Goal: Transaction & Acquisition: Purchase product/service

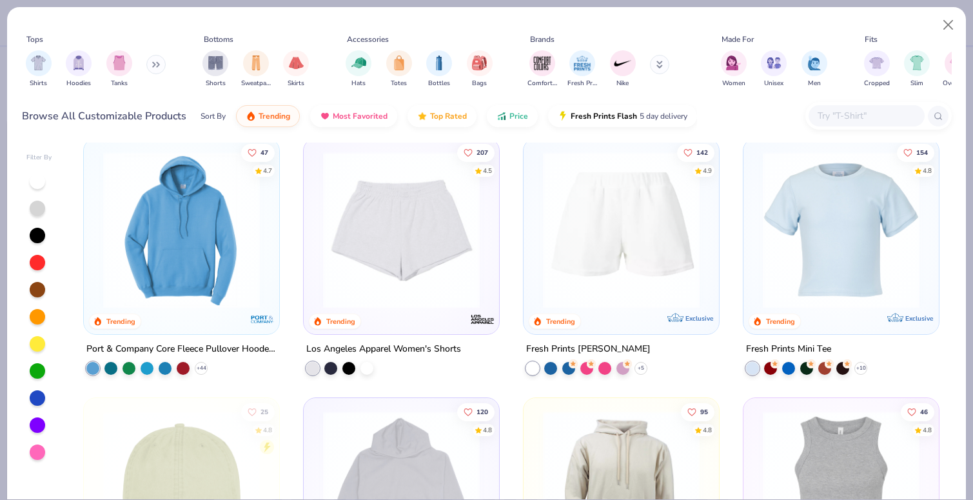
scroll to position [1827, 0]
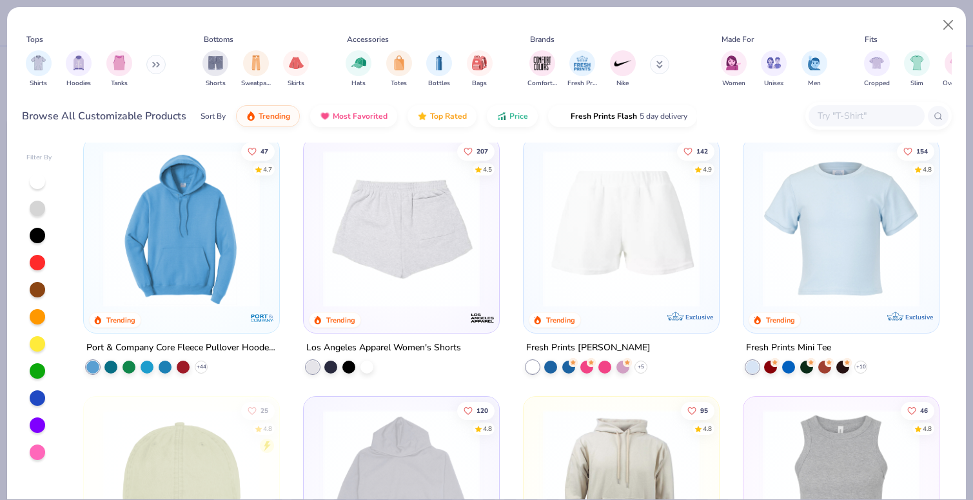
click at [390, 252] on img at bounding box center [402, 228] width 170 height 157
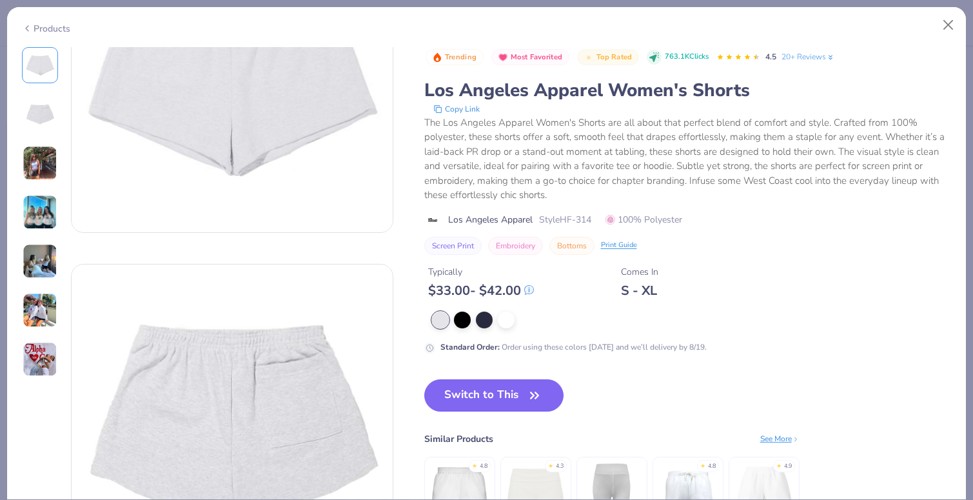
scroll to position [146, 0]
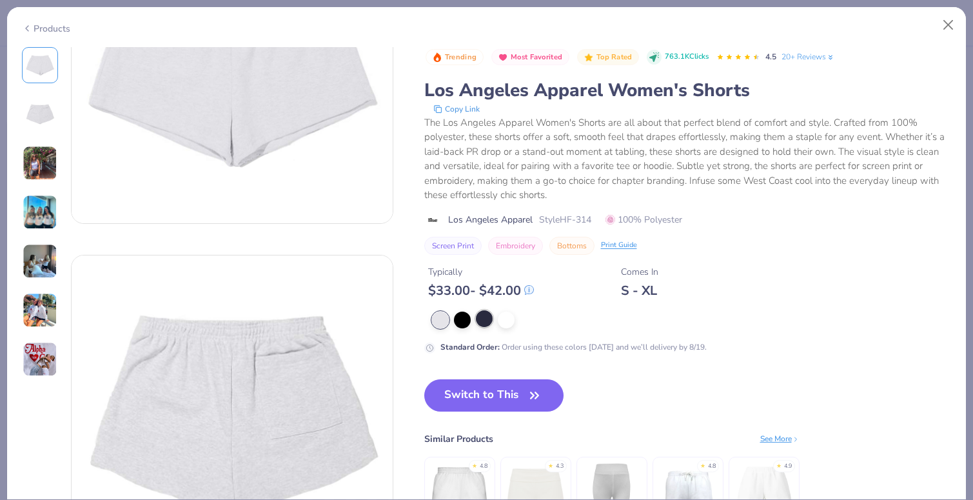
click at [487, 326] on div at bounding box center [484, 318] width 17 height 17
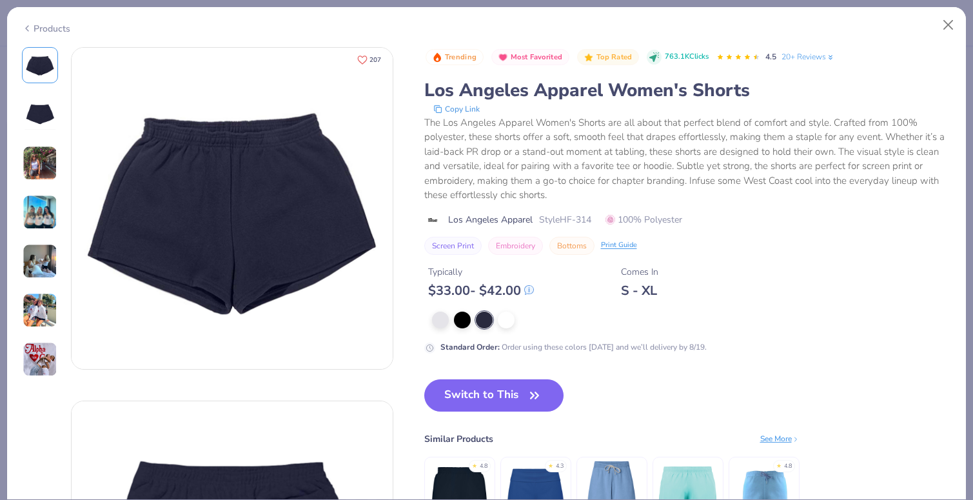
click at [364, 61] on icon "Like" at bounding box center [362, 59] width 9 height 8
click at [47, 26] on div "Products" at bounding box center [46, 29] width 48 height 14
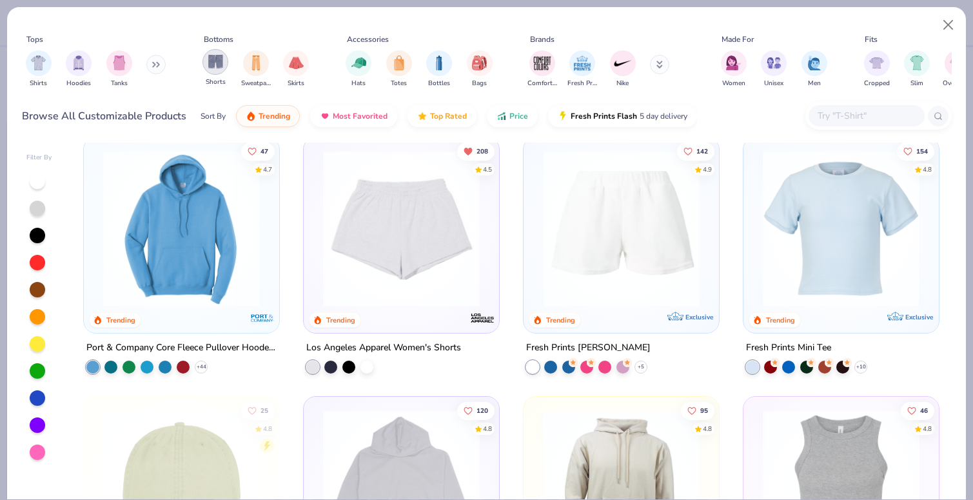
click at [219, 70] on div "filter for Shorts" at bounding box center [216, 62] width 26 height 26
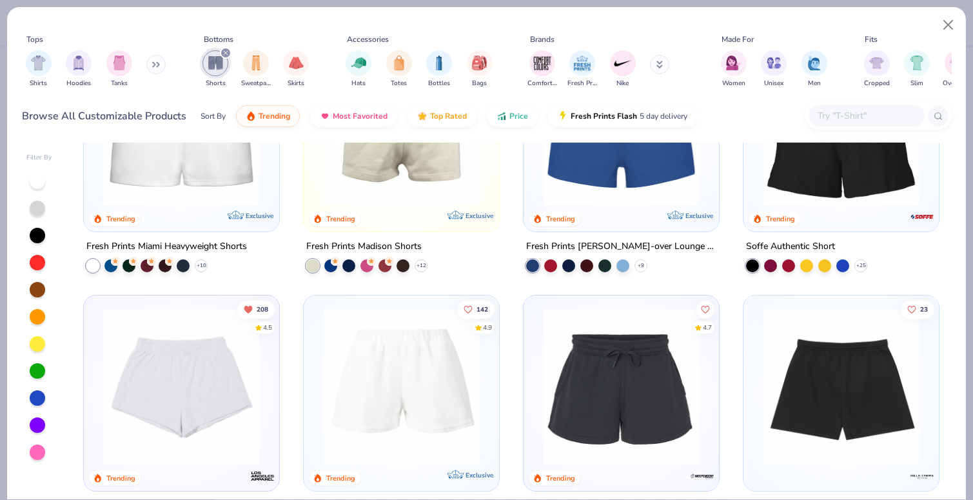
scroll to position [141, 0]
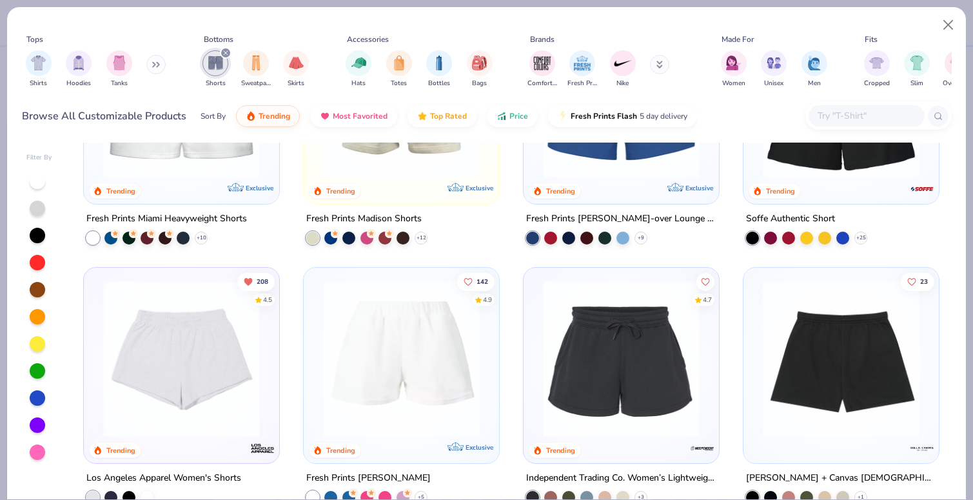
click at [815, 339] on img at bounding box center [842, 359] width 170 height 157
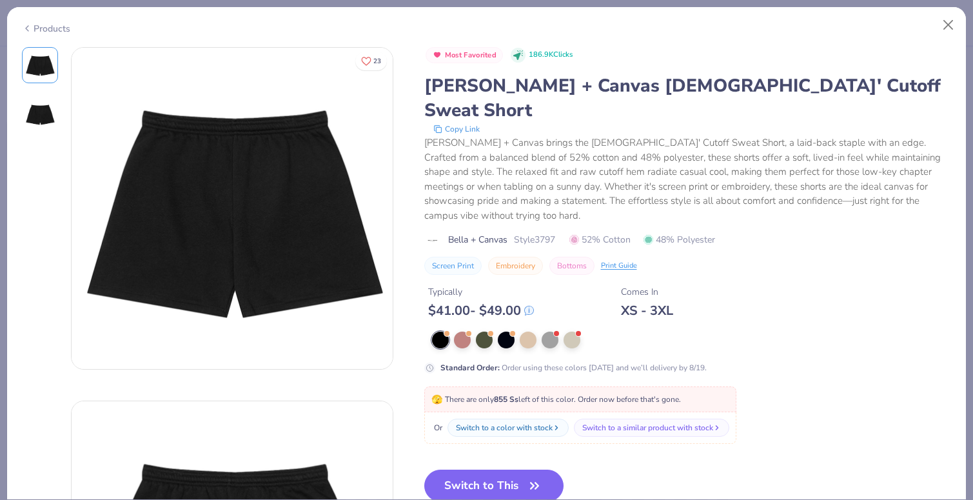
click at [46, 28] on div "Products" at bounding box center [46, 29] width 48 height 14
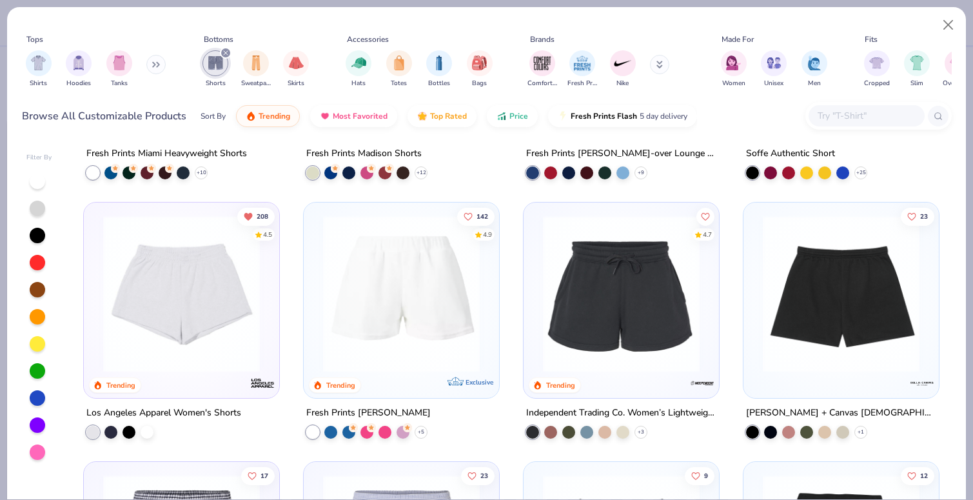
scroll to position [221, 0]
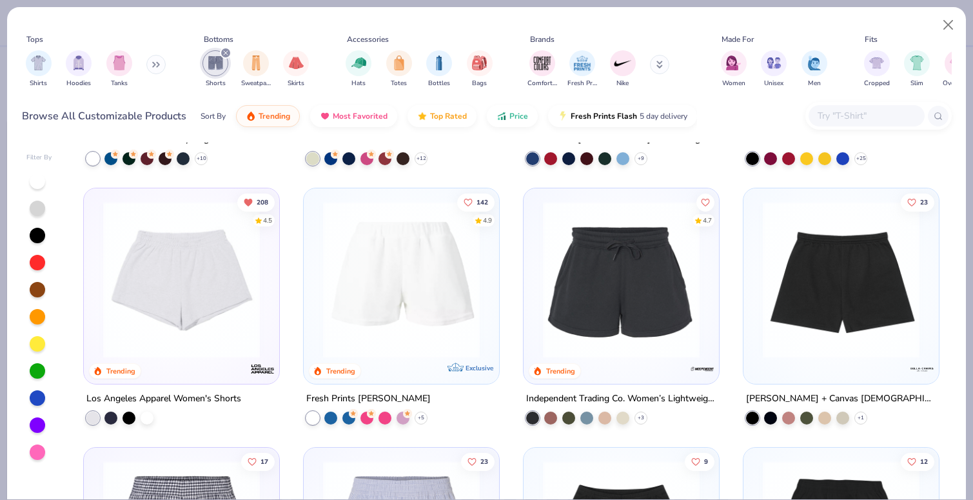
click at [597, 297] on img at bounding box center [622, 279] width 170 height 157
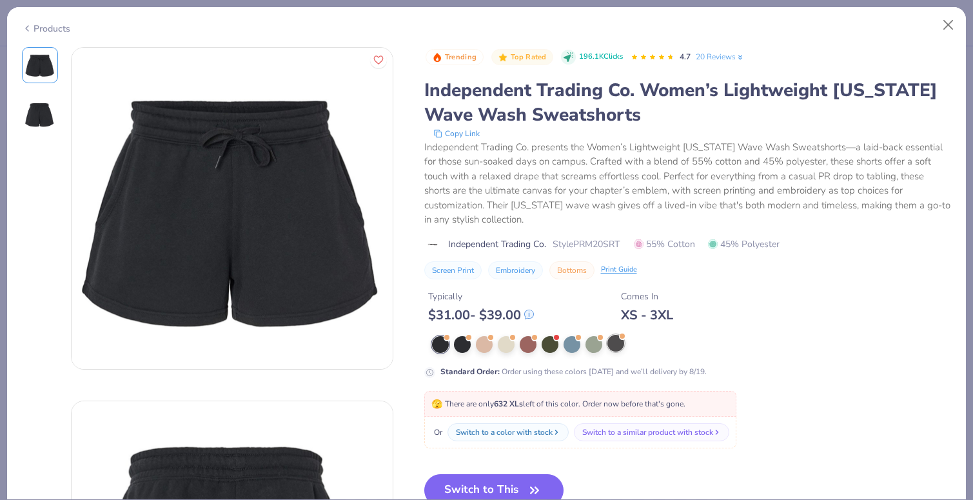
click at [617, 348] on div at bounding box center [616, 343] width 17 height 17
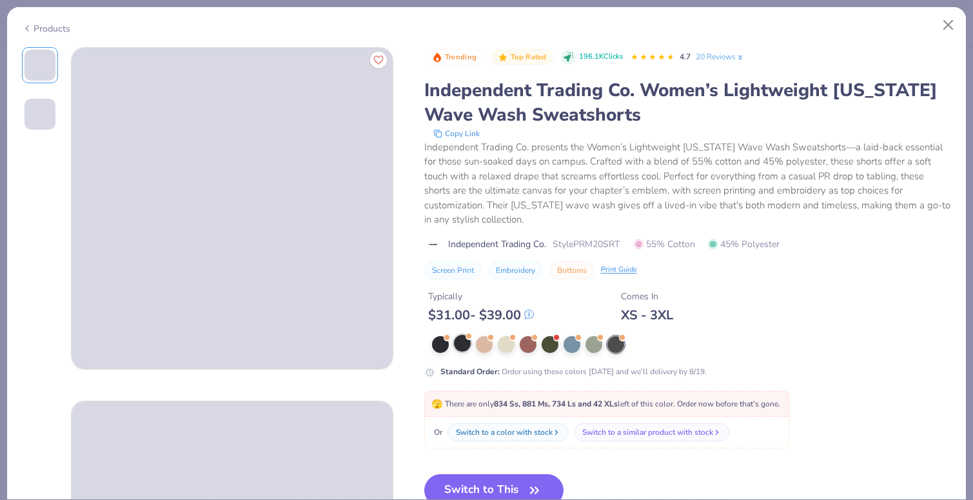
click at [462, 343] on div at bounding box center [462, 343] width 17 height 17
click at [485, 346] on div at bounding box center [484, 343] width 17 height 17
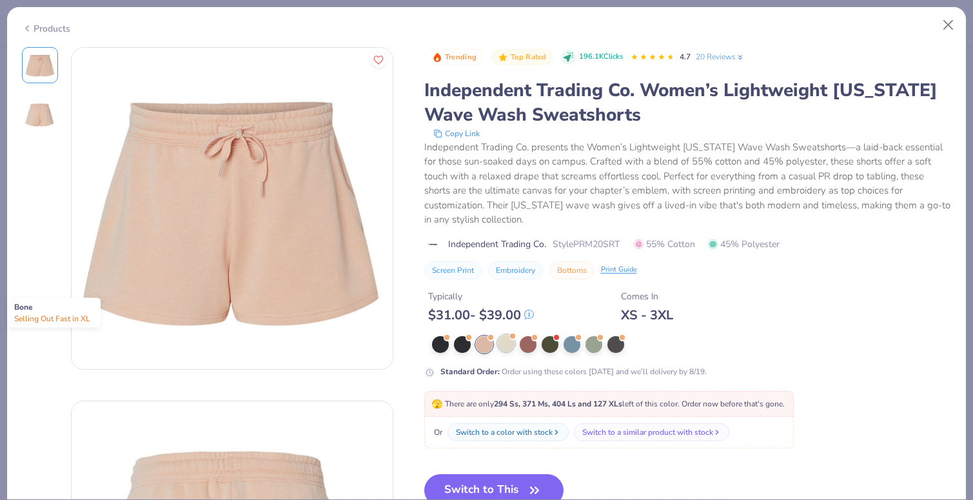
click at [508, 350] on div at bounding box center [506, 343] width 17 height 17
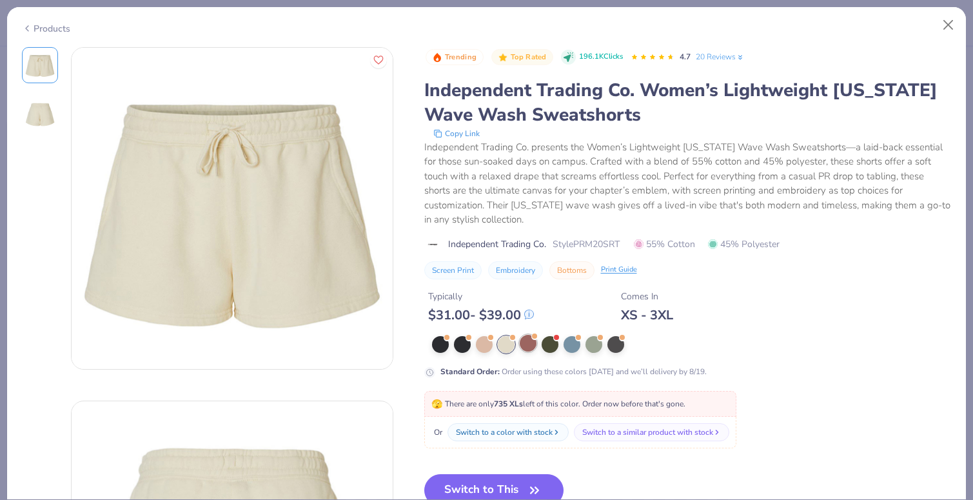
click at [534, 349] on div at bounding box center [528, 343] width 17 height 17
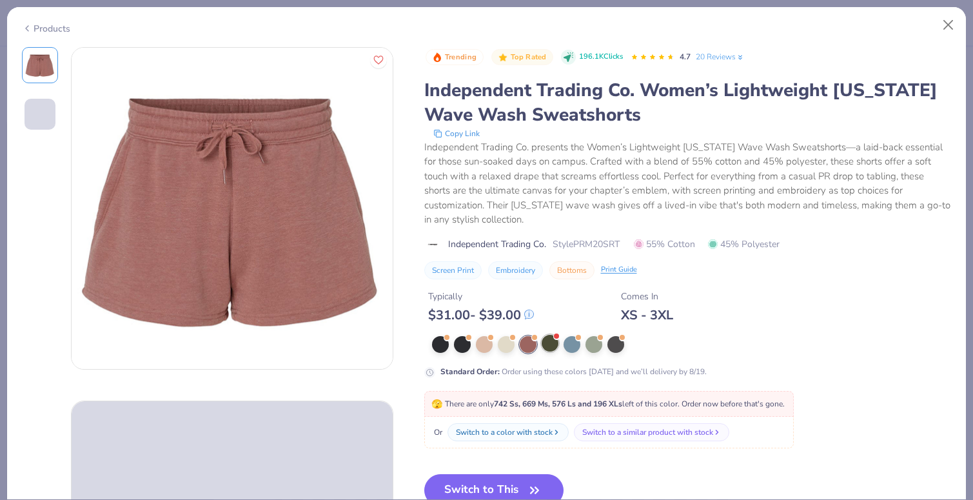
click at [553, 350] on div at bounding box center [550, 343] width 17 height 17
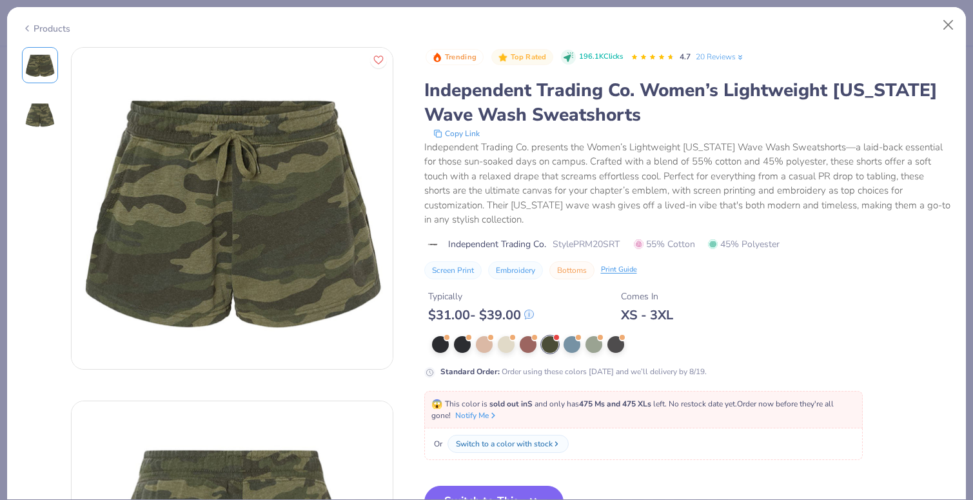
click at [575, 352] on div at bounding box center [686, 344] width 508 height 17
click at [573, 343] on div at bounding box center [572, 343] width 17 height 17
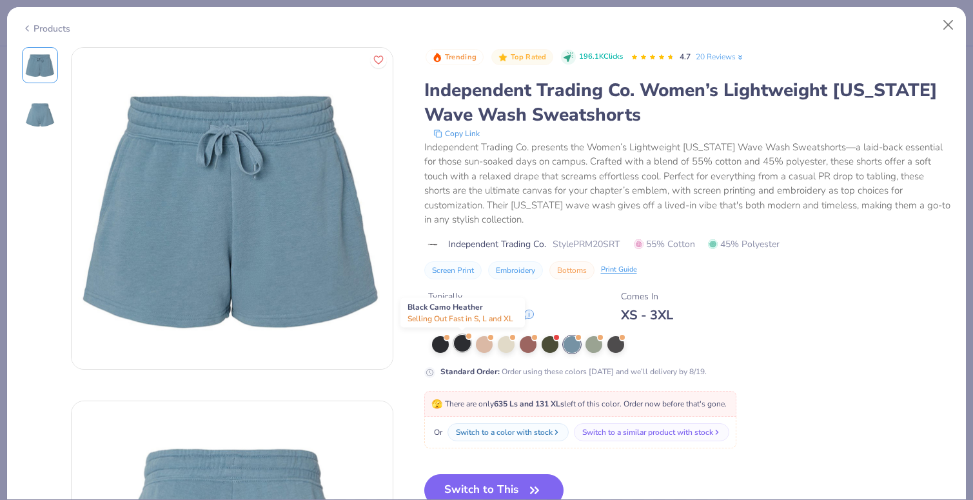
click at [457, 343] on div at bounding box center [462, 343] width 17 height 17
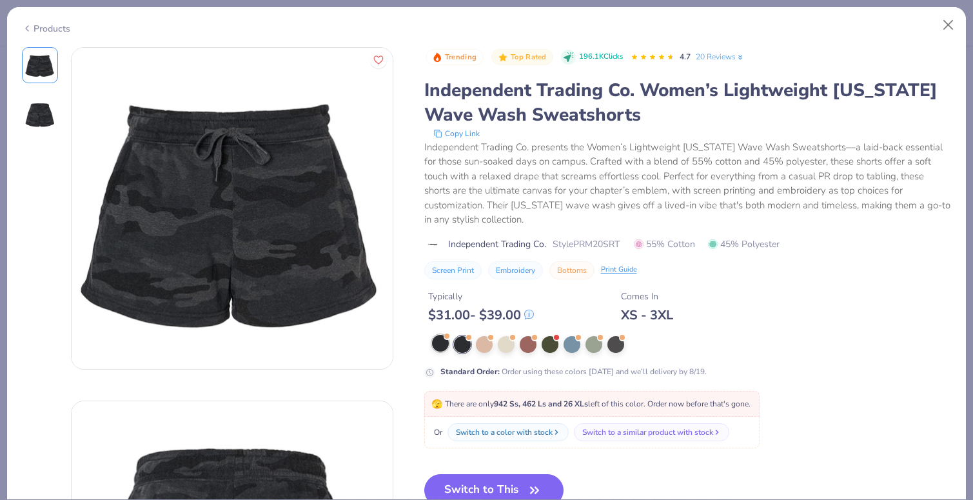
click at [437, 344] on div at bounding box center [440, 343] width 17 height 17
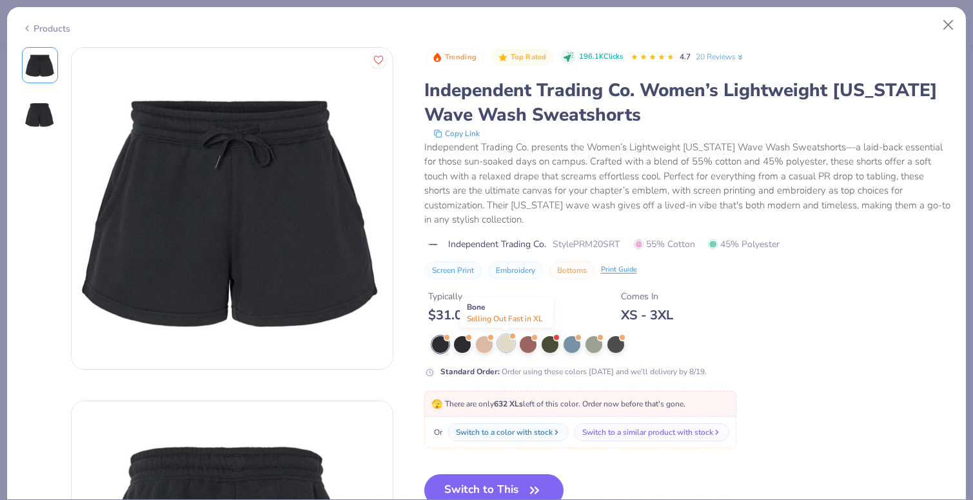
click at [513, 345] on div at bounding box center [506, 343] width 17 height 17
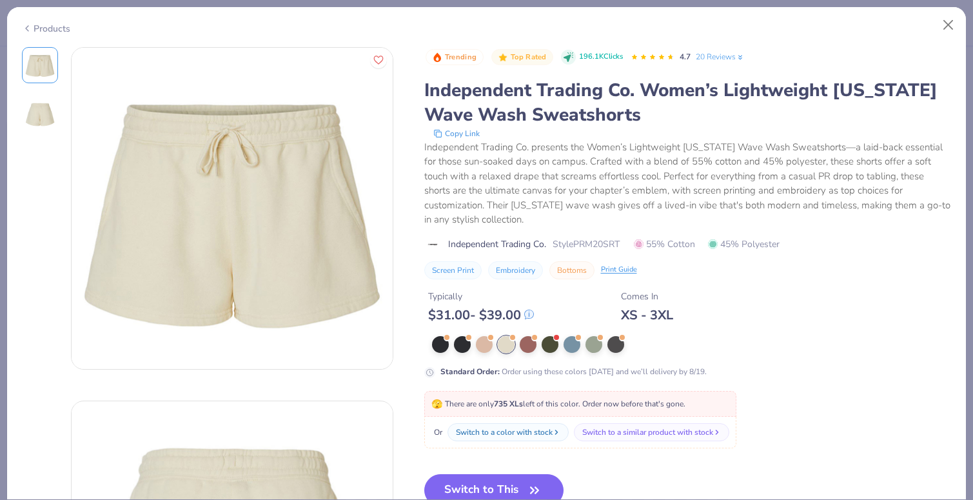
click at [43, 28] on div "Products" at bounding box center [46, 29] width 48 height 14
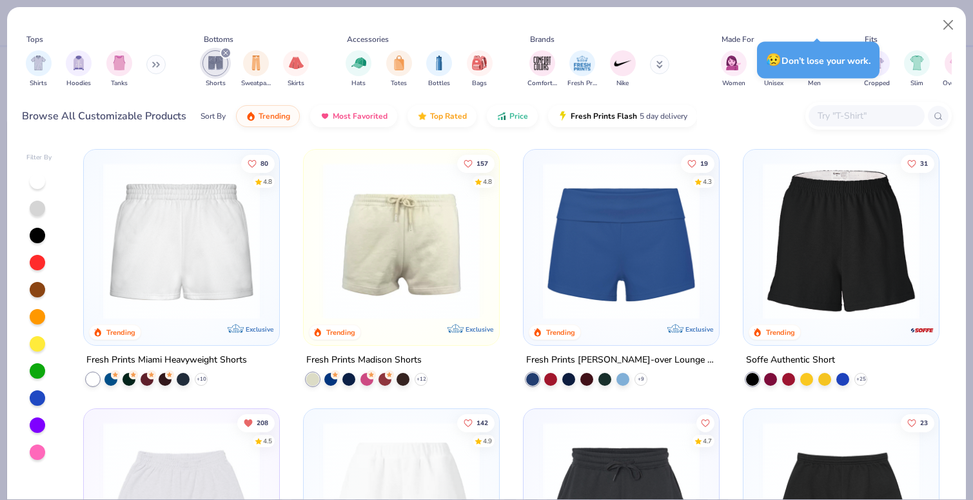
type textarea "x"
